Goal: Task Accomplishment & Management: Manage account settings

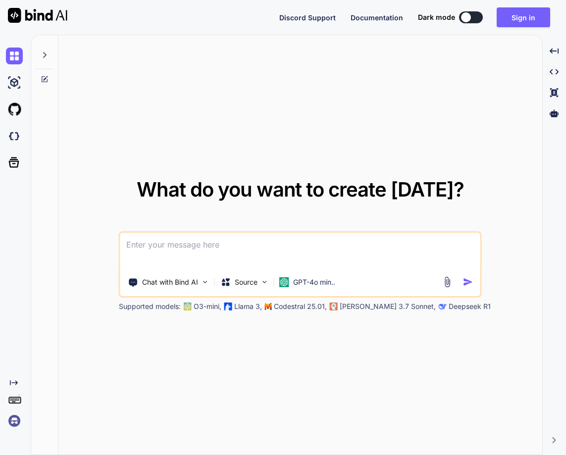
click at [13, 420] on img at bounding box center [14, 421] width 17 height 17
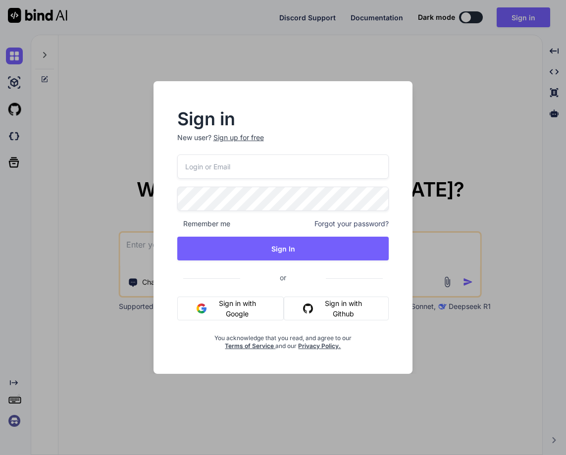
click at [193, 170] on input "email" at bounding box center [283, 167] width 212 height 24
paste input "[PERSON_NAME][EMAIL_ADDRESS][PERSON_NAME][DOMAIN_NAME]"
type input "[PERSON_NAME][EMAIL_ADDRESS][PERSON_NAME][DOMAIN_NAME]"
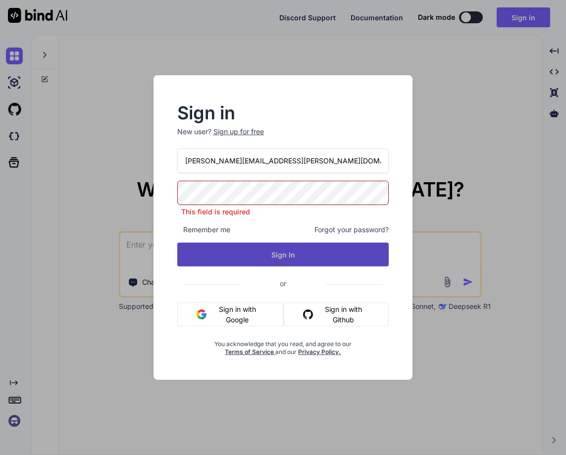
click at [297, 254] on button "Sign In" at bounding box center [283, 255] width 212 height 24
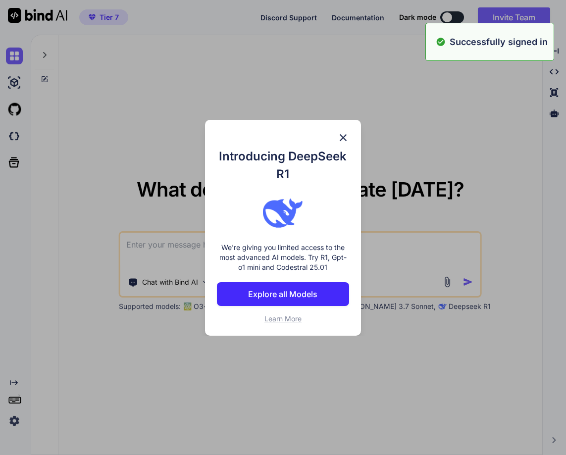
click at [343, 137] on img at bounding box center [343, 138] width 12 height 12
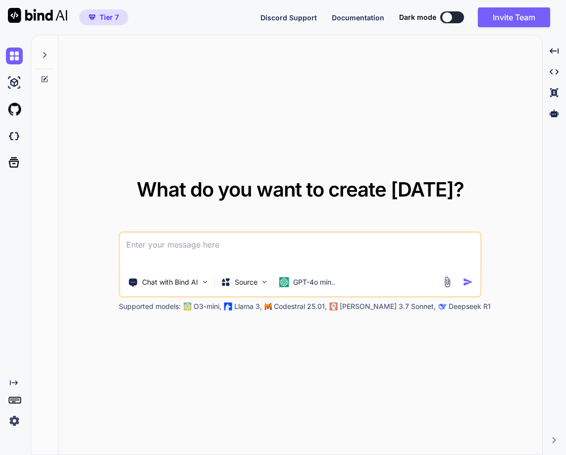
click at [14, 417] on img at bounding box center [14, 421] width 17 height 17
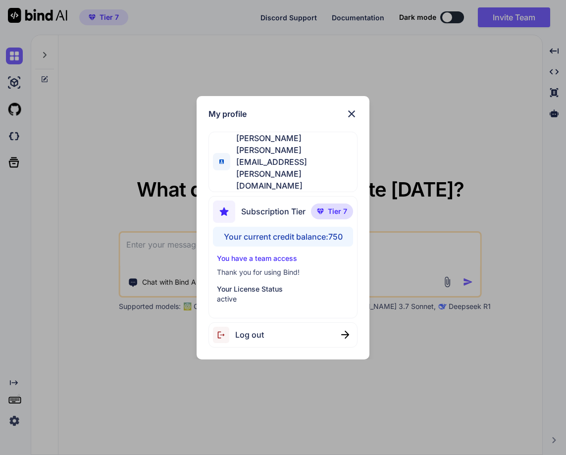
click at [359, 126] on div "My profile [PERSON_NAME] [PERSON_NAME][EMAIL_ADDRESS][PERSON_NAME][DOMAIN_NAME]…" at bounding box center [283, 227] width 173 height 263
click at [266, 322] on div "Log out" at bounding box center [283, 334] width 149 height 25
type textarea "x"
